Goal: Task Accomplishment & Management: Manage account settings

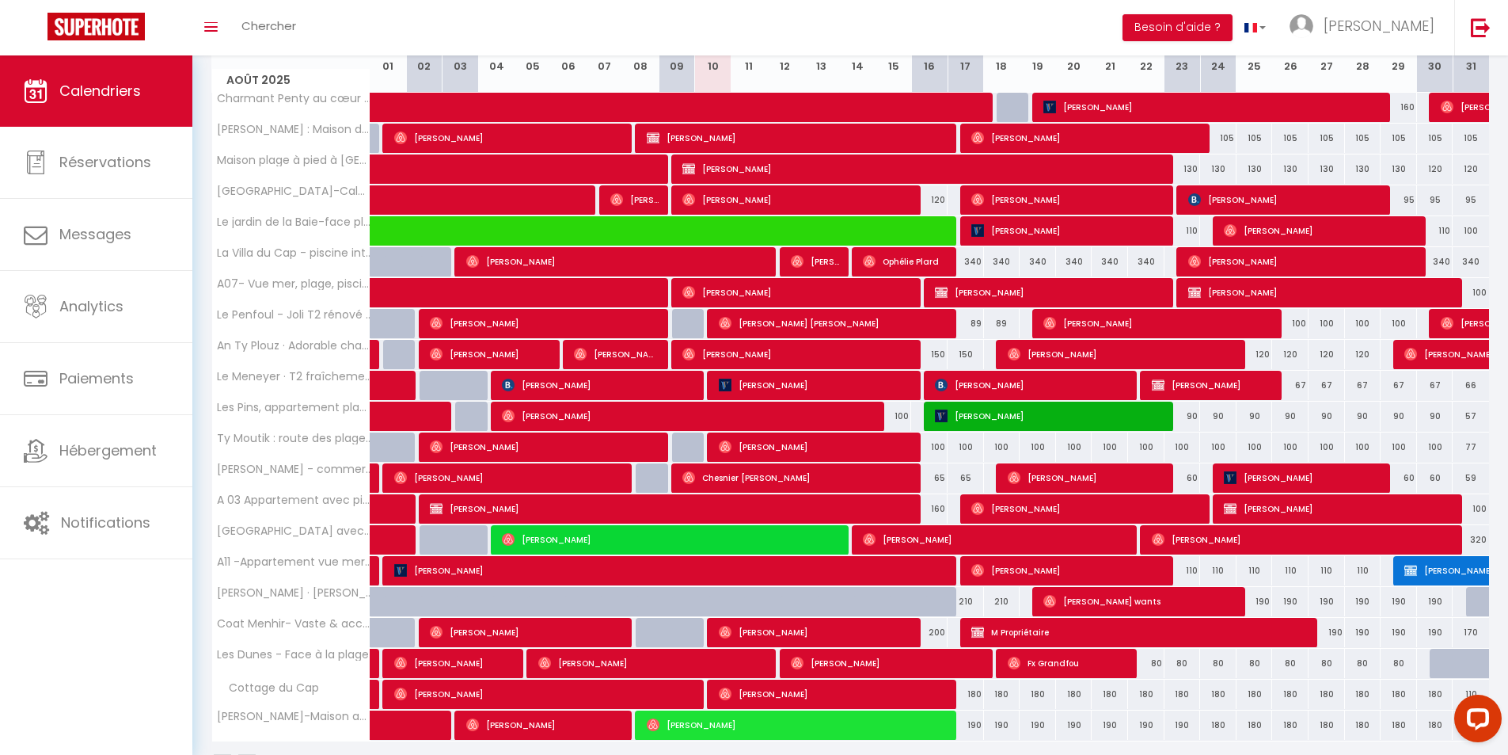
scroll to position [290, 0]
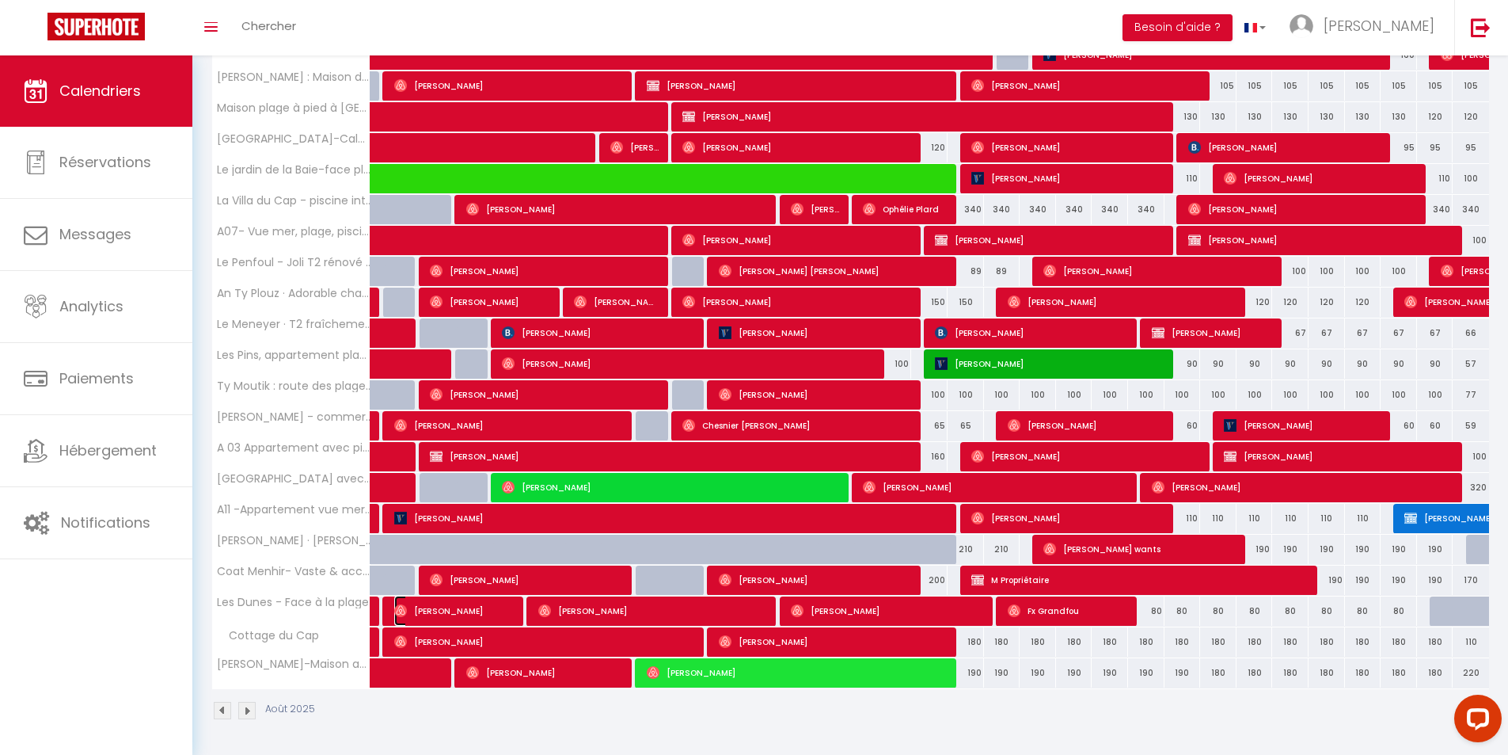
click at [424, 613] on span "[PERSON_NAME]" at bounding box center [454, 610] width 121 height 30
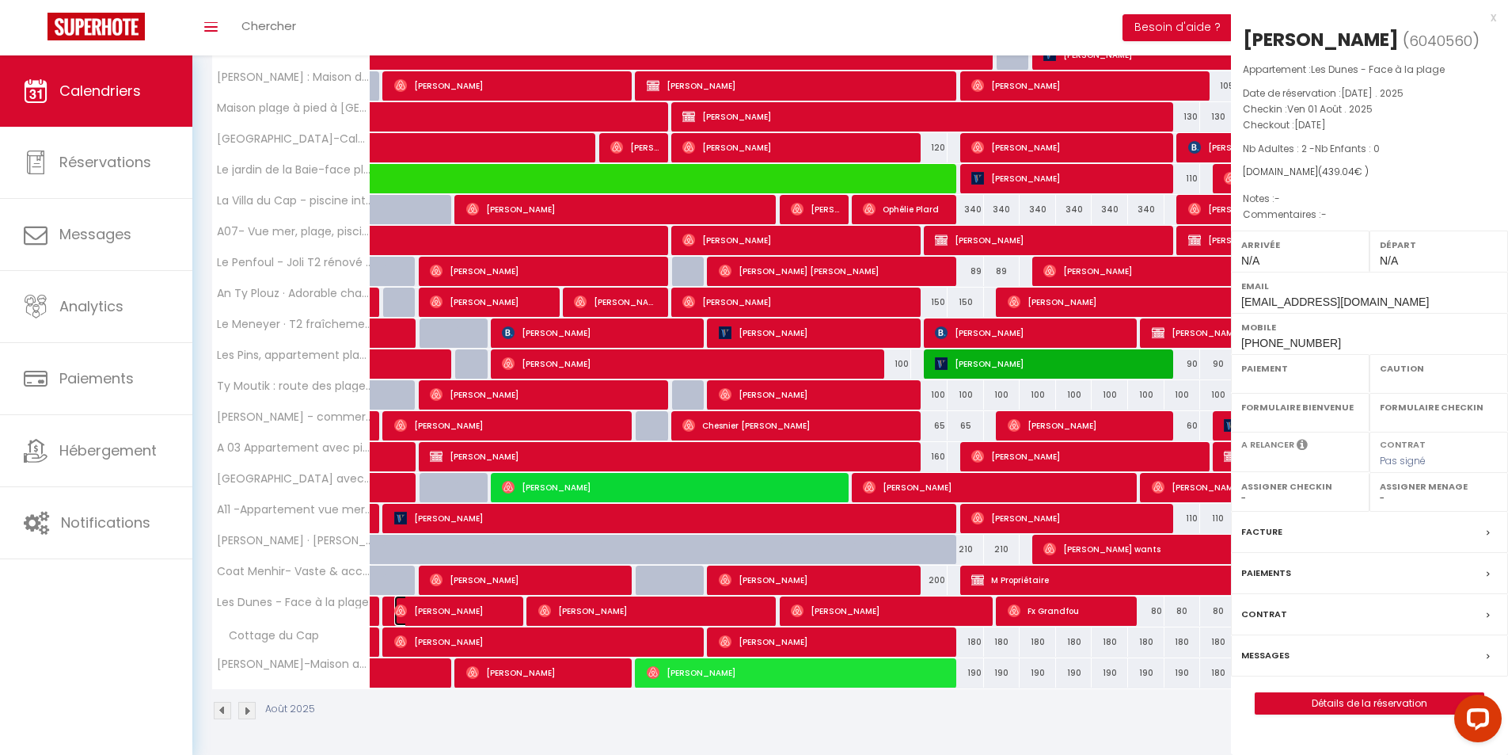
select select "OK"
select select "0"
select select "1"
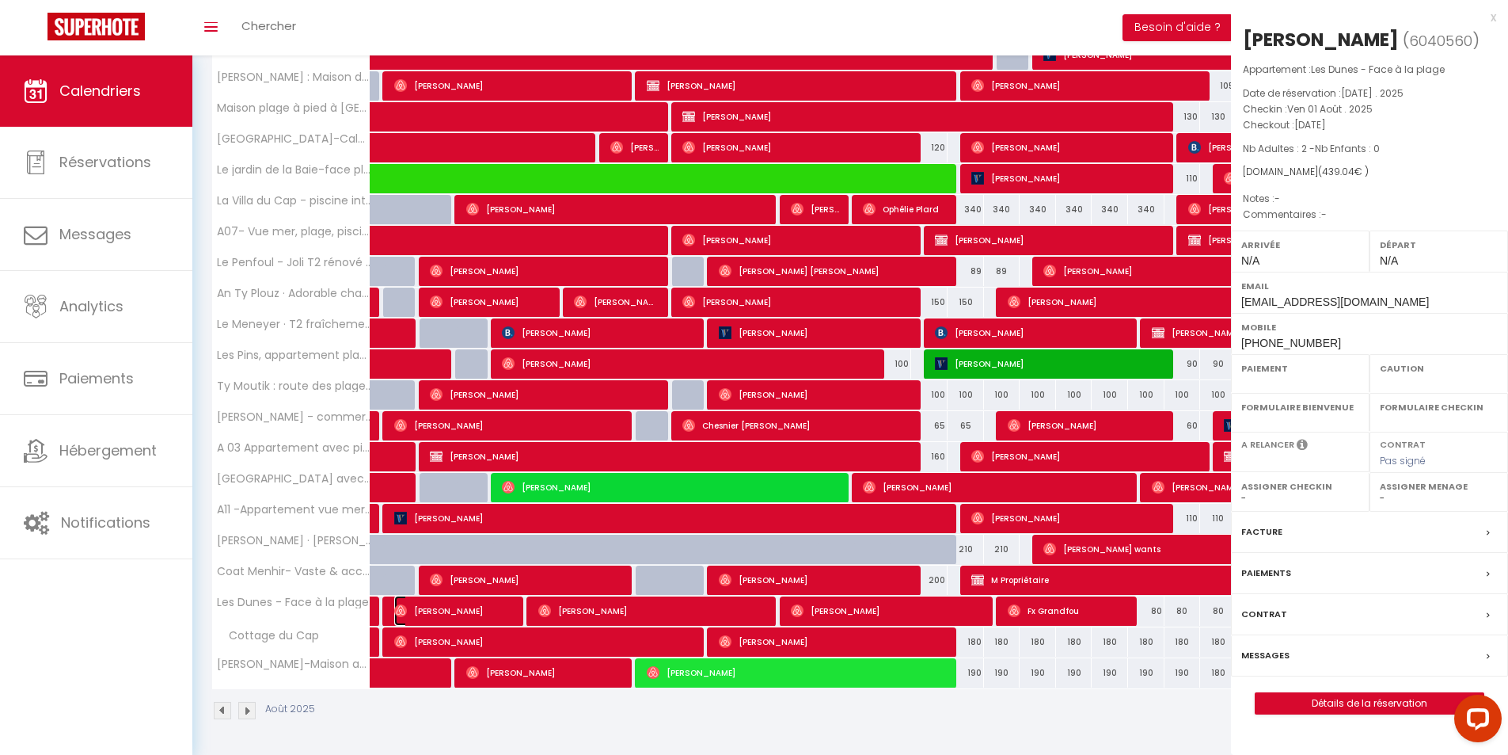
select select
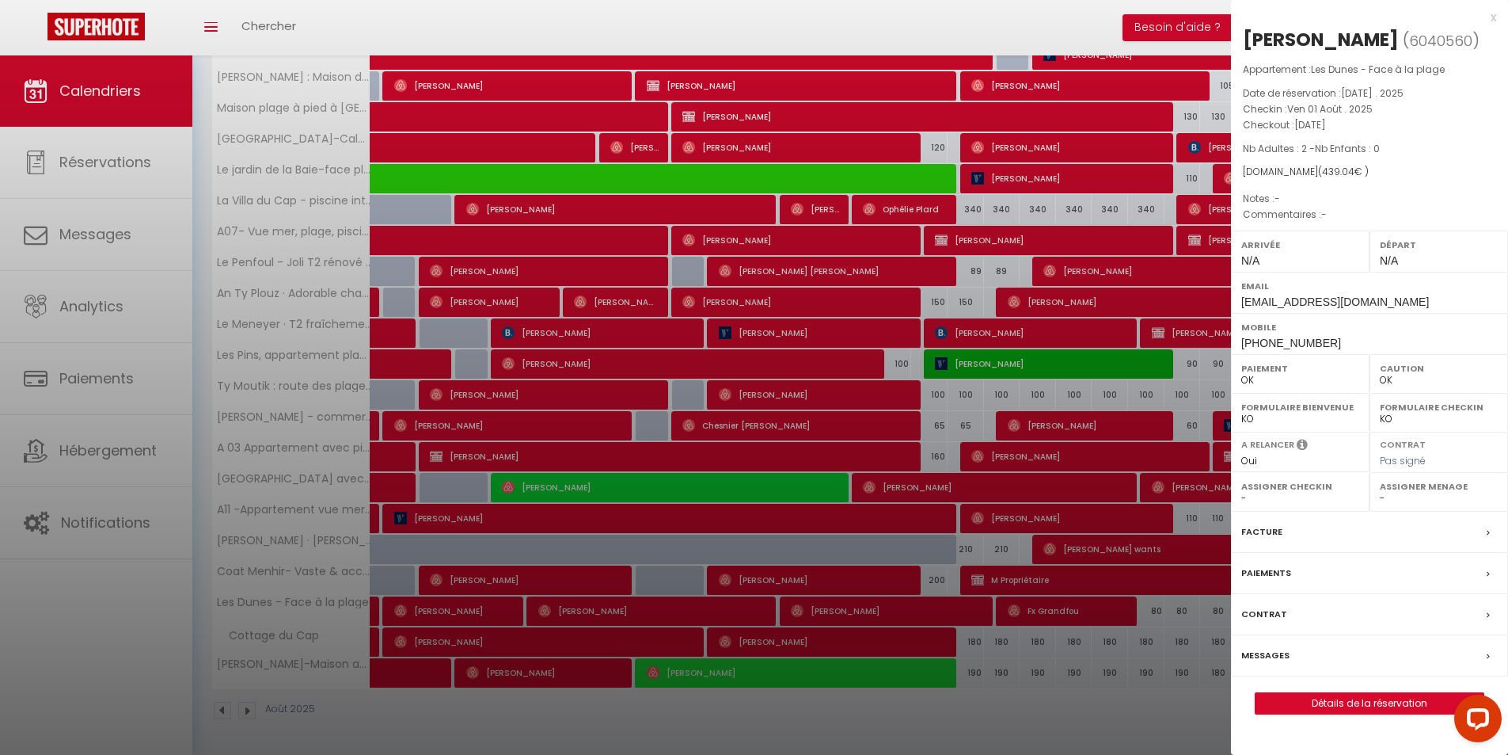
click at [1488, 13] on div "x" at bounding box center [1363, 17] width 265 height 19
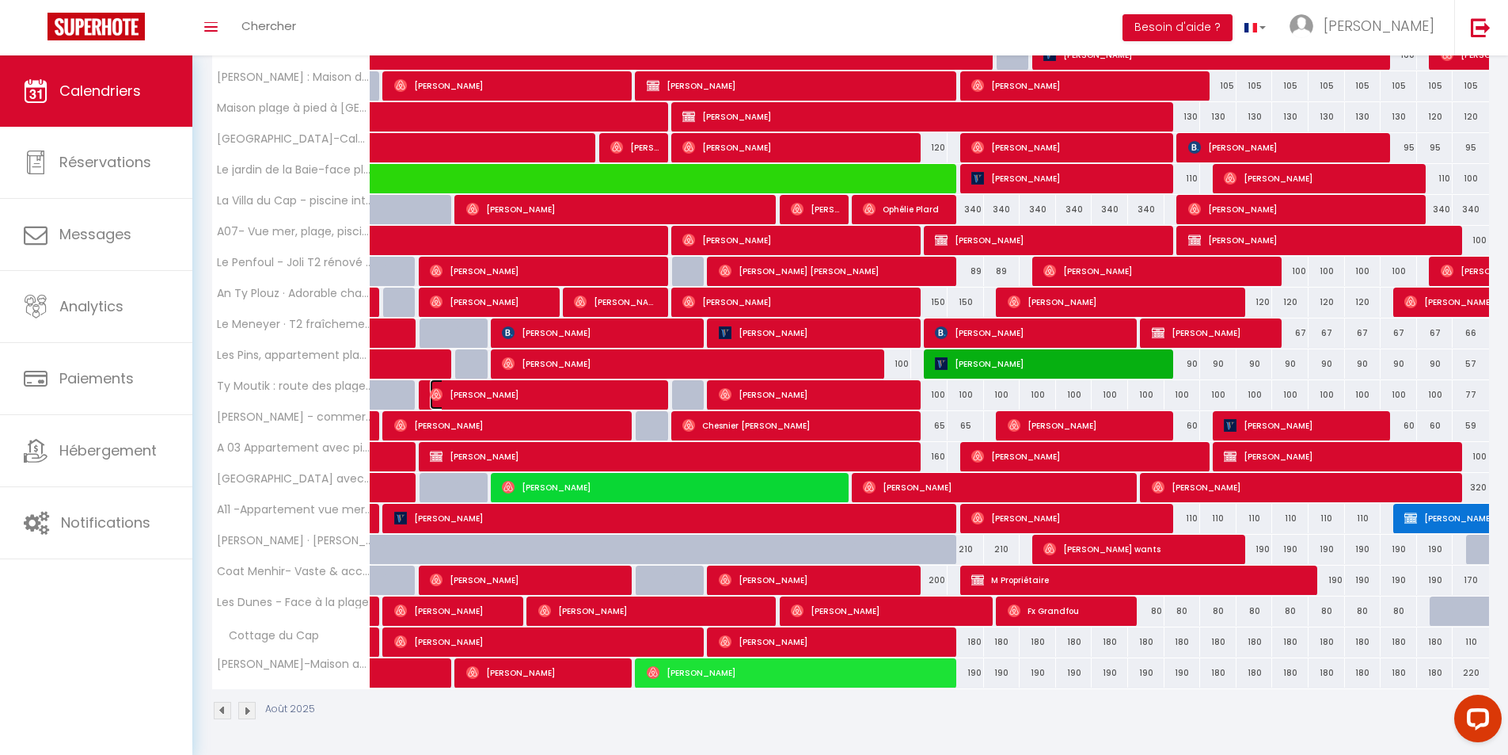
click at [489, 395] on span "[PERSON_NAME]" at bounding box center [545, 394] width 230 height 30
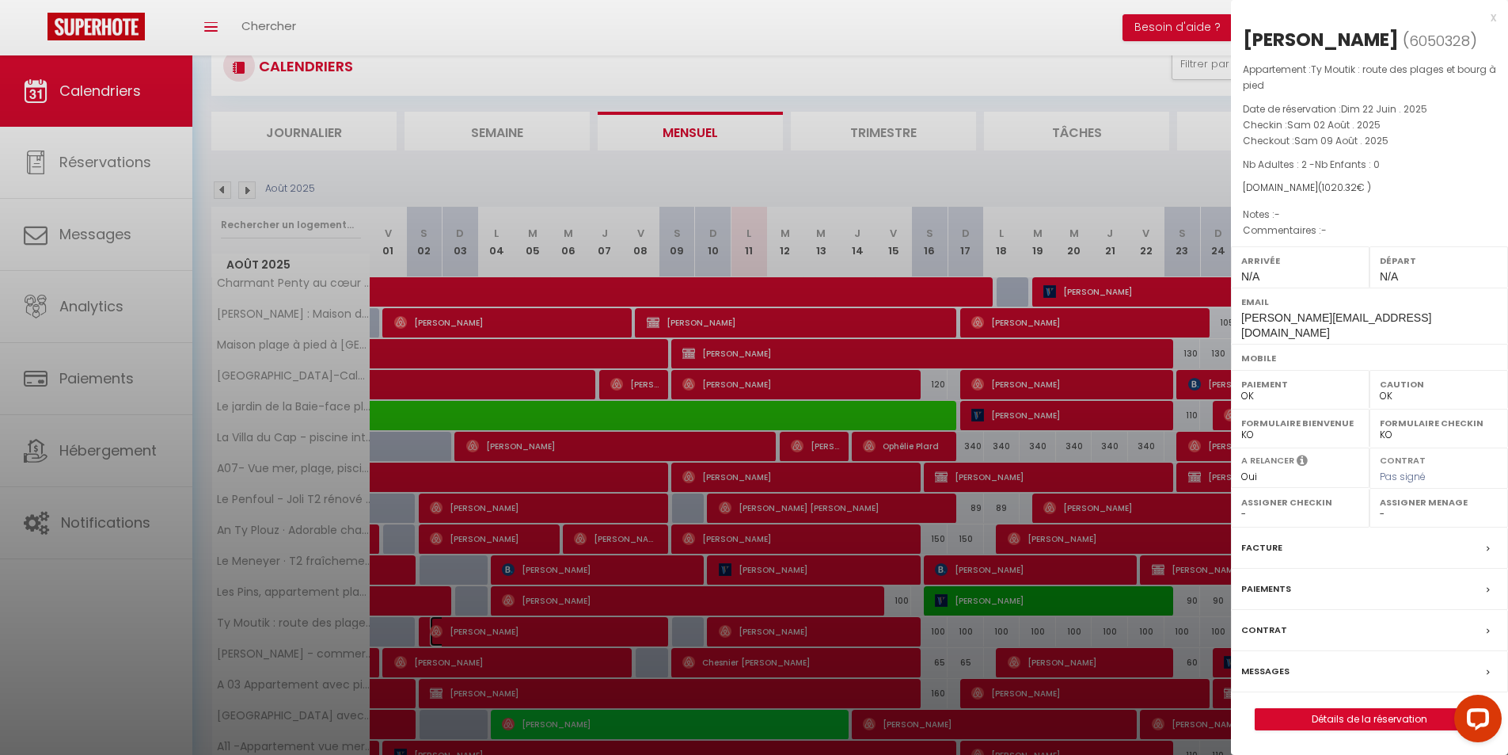
scroll to position [0, 0]
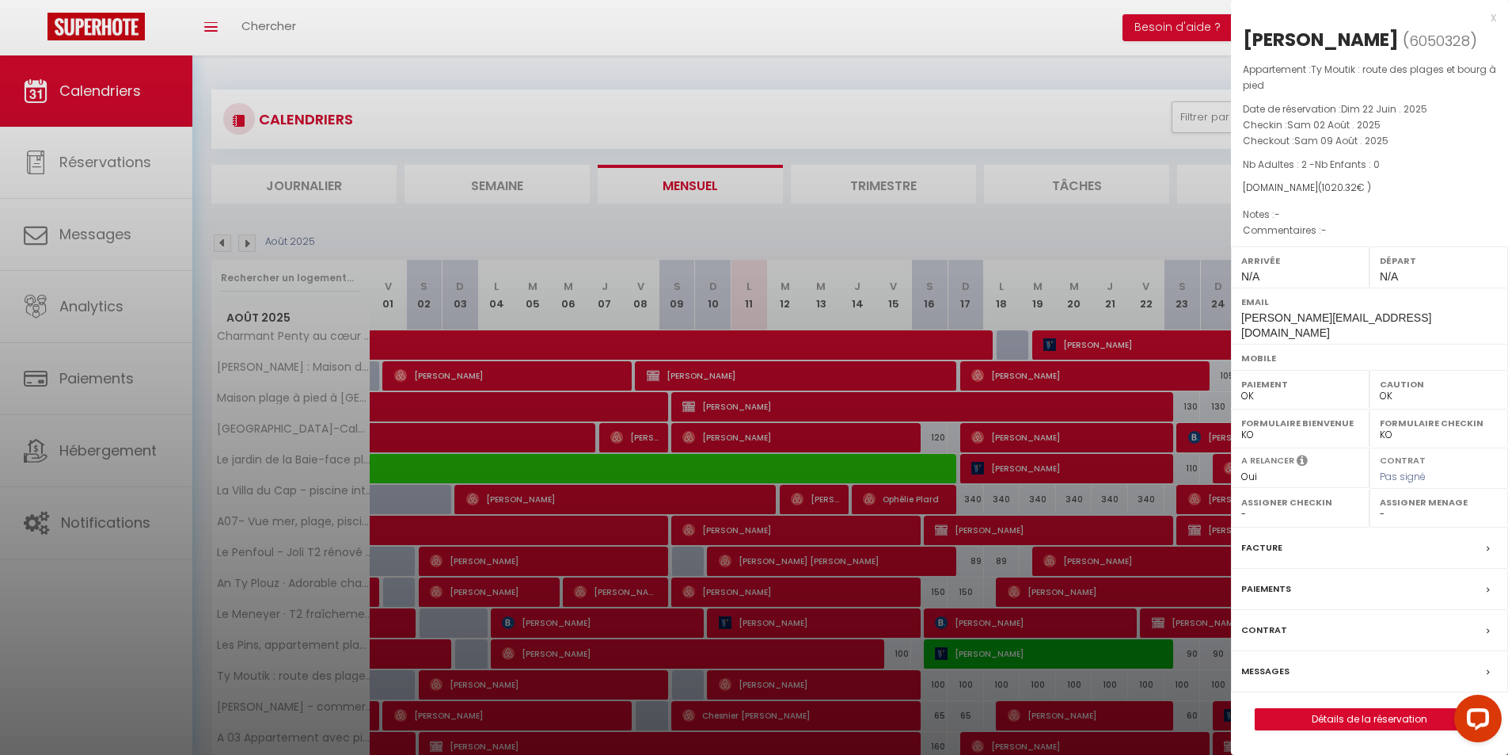
click at [219, 241] on div at bounding box center [754, 377] width 1508 height 755
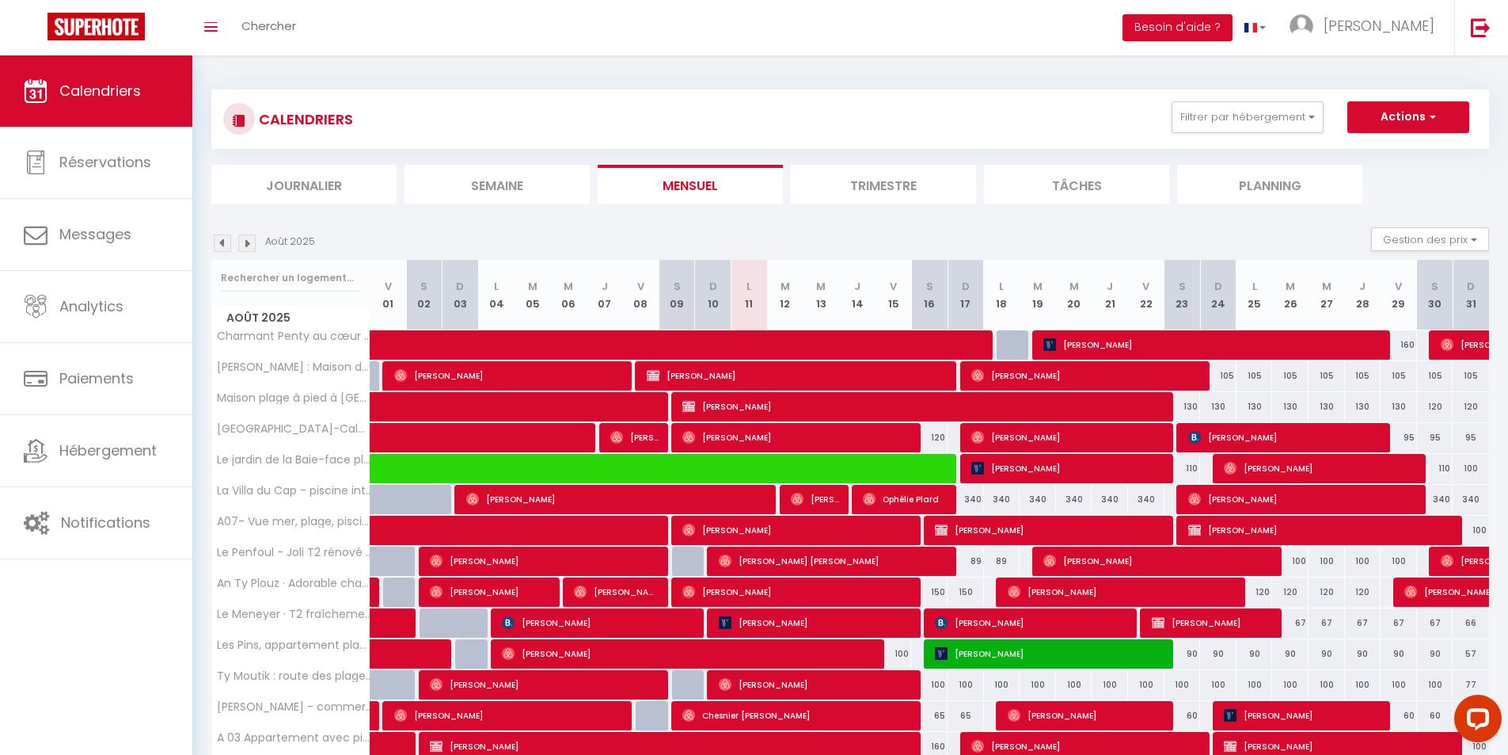
click at [222, 241] on img at bounding box center [222, 242] width 17 height 17
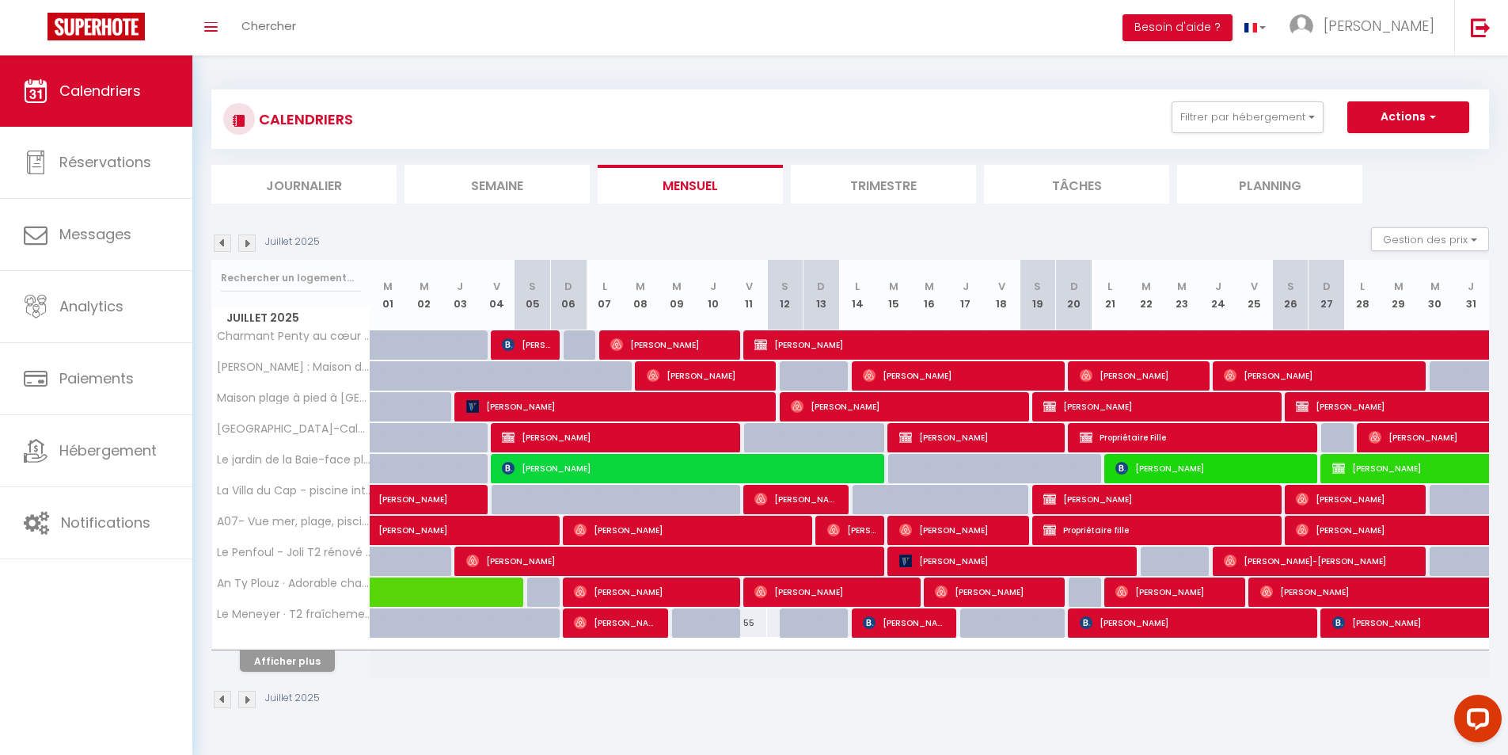
click at [242, 246] on img at bounding box center [246, 242] width 17 height 17
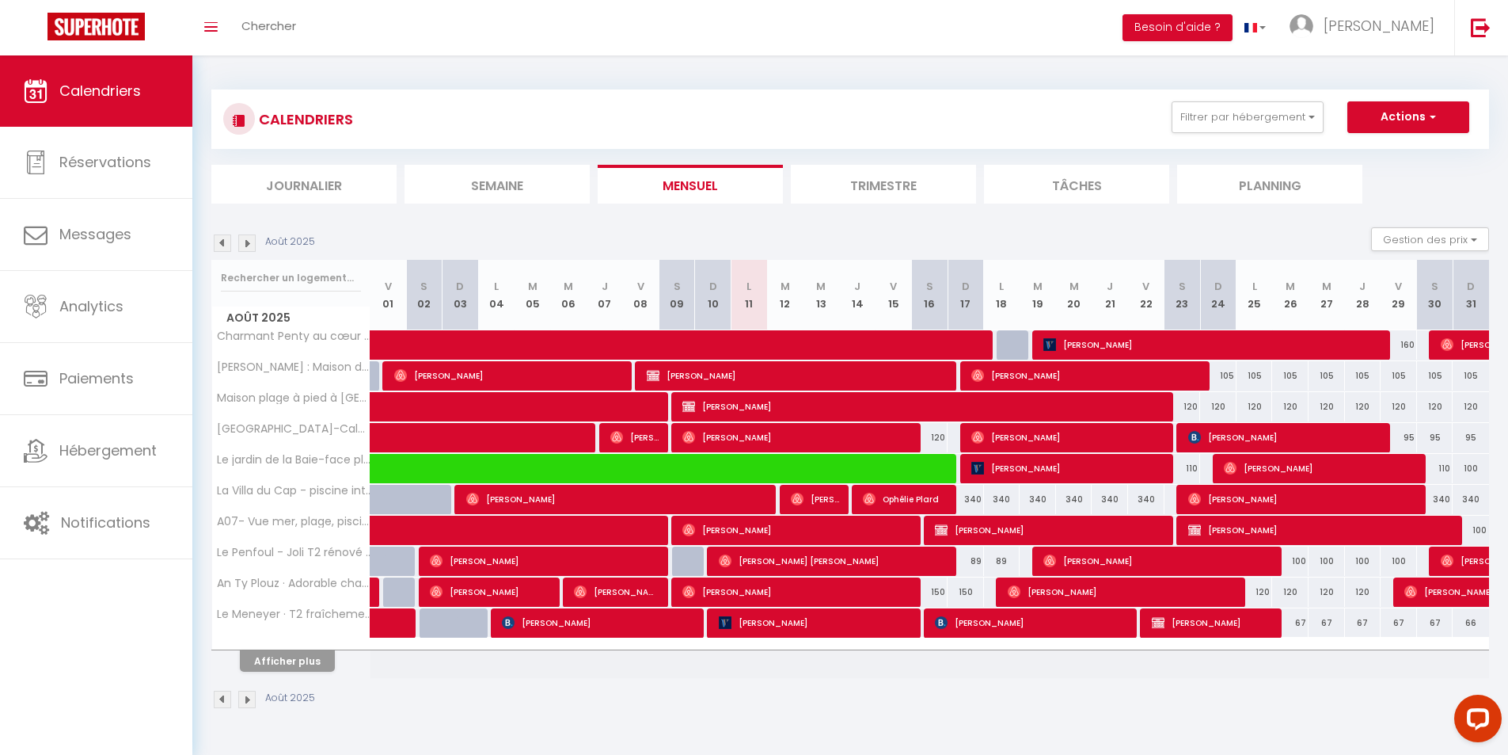
click at [224, 245] on img at bounding box center [222, 242] width 17 height 17
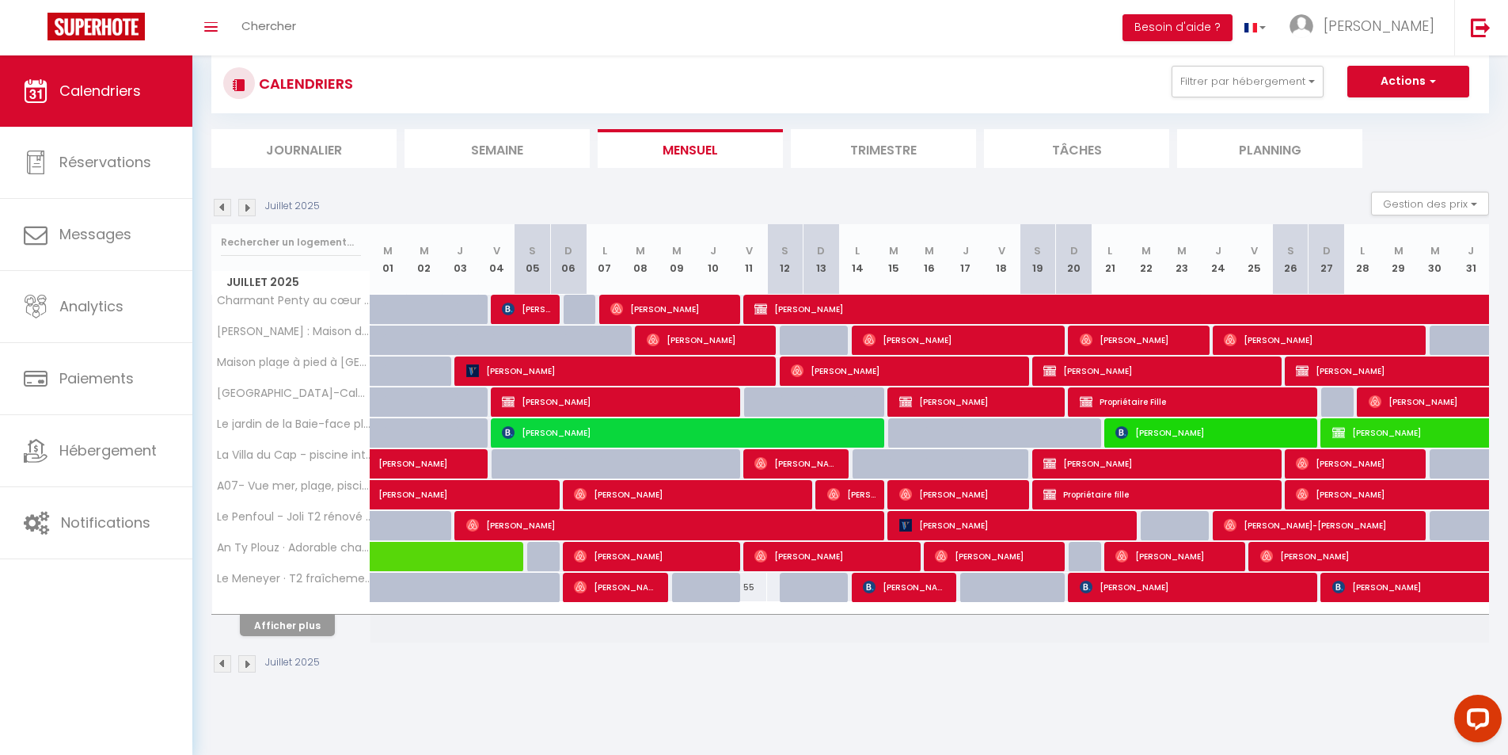
scroll to position [55, 0]
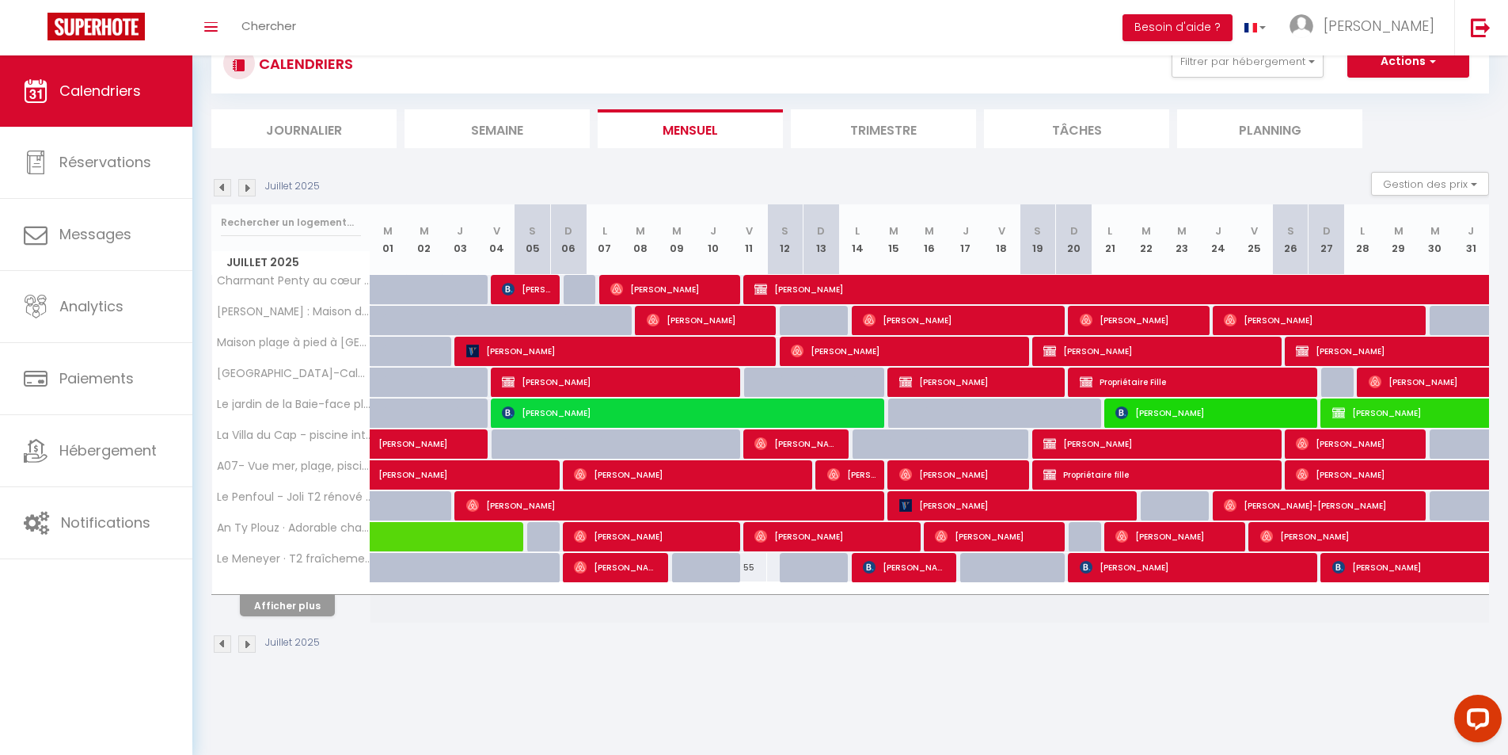
click at [254, 187] on img at bounding box center [246, 187] width 17 height 17
